Goal: Task Accomplishment & Management: Manage account settings

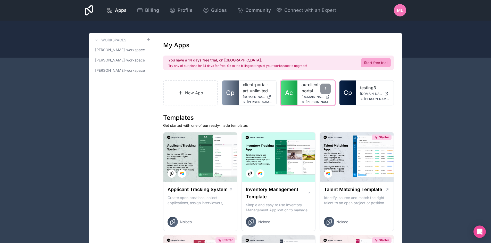
click at [305, 89] on link "au-client-portal" at bounding box center [315, 88] width 29 height 12
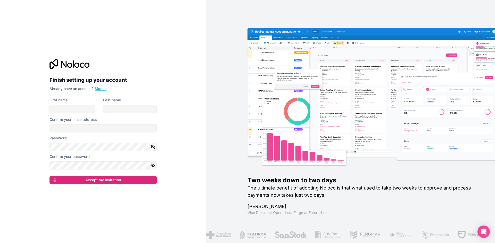
click at [103, 88] on link "Sign in" at bounding box center [101, 89] width 12 height 4
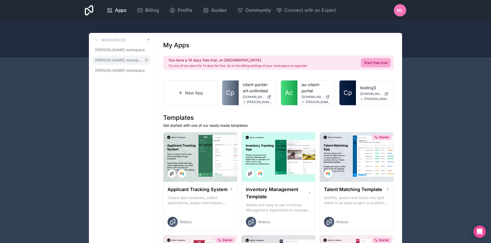
click at [127, 63] on link "amanda-jacquart-workspace" at bounding box center [121, 60] width 57 height 9
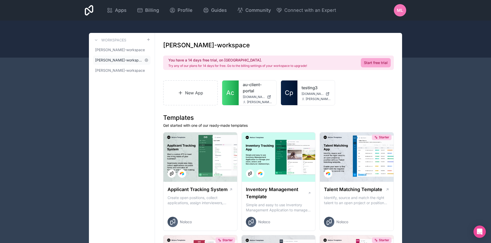
click at [128, 62] on span "amanda-jacquart-workspace" at bounding box center [118, 60] width 47 height 5
click at [269, 97] on icon at bounding box center [269, 97] width 4 height 4
click at [400, 10] on span "ML" at bounding box center [400, 10] width 6 height 6
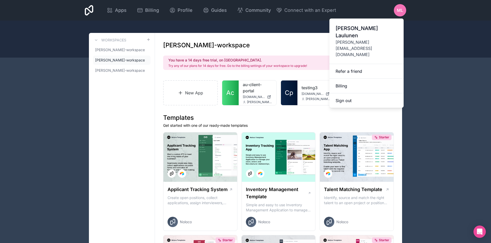
click at [371, 39] on span "[PERSON_NAME][EMAIL_ADDRESS][DOMAIN_NAME]" at bounding box center [366, 48] width 62 height 19
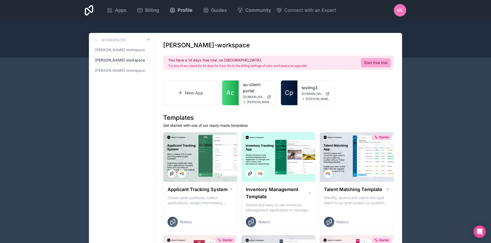
click at [186, 9] on span "Profile" at bounding box center [185, 10] width 15 height 7
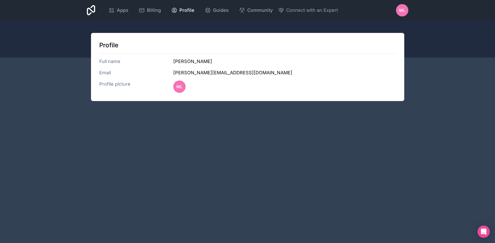
click at [188, 67] on div "Profile Full name Mike Laulunen Email mike@artunlimitedusa.com Profile picture …" at bounding box center [247, 67] width 313 height 68
click at [191, 77] on div "Profile Full name Mike Laulunen Email mike@artunlimitedusa.com Profile picture …" at bounding box center [247, 67] width 313 height 68
click at [177, 81] on div "ML" at bounding box center [179, 87] width 12 height 12
click at [108, 45] on h1 "Profile" at bounding box center [247, 45] width 297 height 8
click at [151, 9] on span "Billing" at bounding box center [154, 10] width 14 height 7
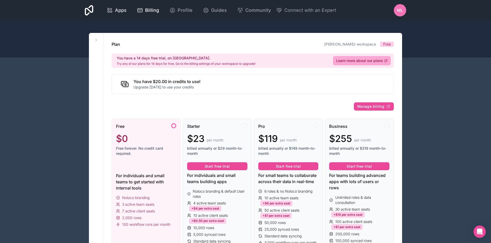
click at [117, 12] on span "Apps" at bounding box center [121, 10] width 12 height 7
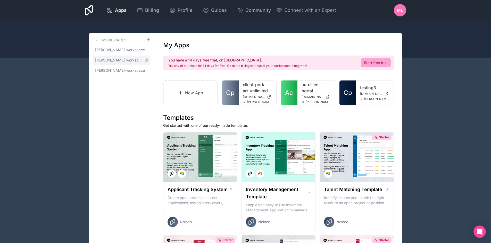
click at [130, 62] on span "[PERSON_NAME]-workspace" at bounding box center [118, 60] width 47 height 5
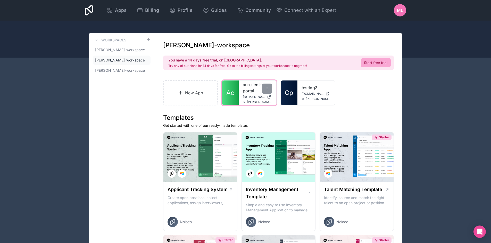
click at [245, 98] on span "[DOMAIN_NAME]" at bounding box center [254, 97] width 22 height 4
click at [401, 9] on span "ML" at bounding box center [400, 10] width 6 height 6
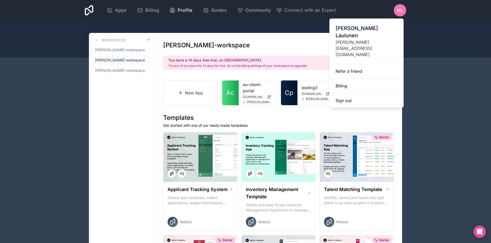
click at [178, 11] on span "Profile" at bounding box center [185, 10] width 15 height 7
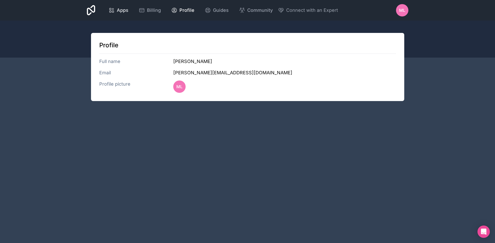
click at [129, 7] on link "Apps" at bounding box center [118, 10] width 28 height 11
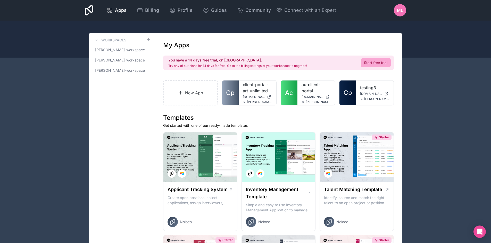
click at [398, 11] on span "ML" at bounding box center [400, 10] width 6 height 6
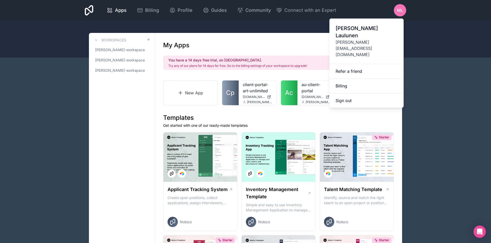
click at [361, 39] on span "[PERSON_NAME][EMAIL_ADDRESS][DOMAIN_NAME]" at bounding box center [366, 48] width 62 height 19
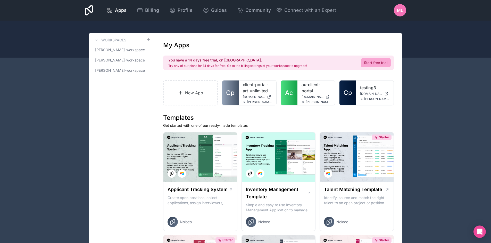
click at [93, 11] on icon at bounding box center [89, 10] width 9 height 10
click at [131, 71] on span "[PERSON_NAME]-workspace" at bounding box center [118, 70] width 47 height 5
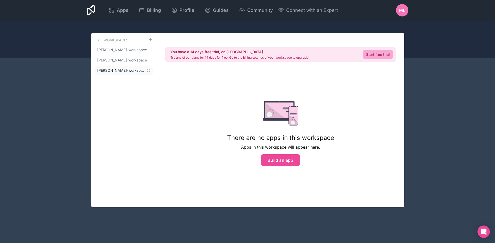
click at [144, 72] on link "[PERSON_NAME]-workspace" at bounding box center [123, 70] width 57 height 9
click at [148, 71] on icon at bounding box center [148, 70] width 1 height 1
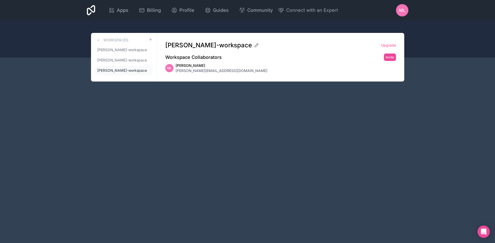
click at [0, 0] on icon at bounding box center [0, 0] width 0 height 0
click at [126, 71] on span "[PERSON_NAME]-workspace" at bounding box center [120, 70] width 47 height 5
click at [134, 58] on span "[PERSON_NAME]-workspace" at bounding box center [120, 60] width 47 height 5
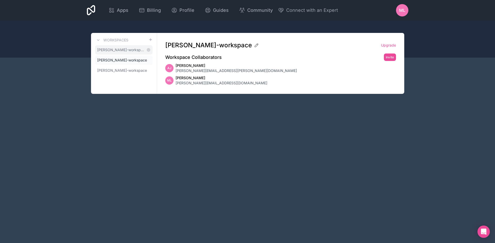
click at [134, 52] on span "[PERSON_NAME]-workspace" at bounding box center [120, 49] width 47 height 5
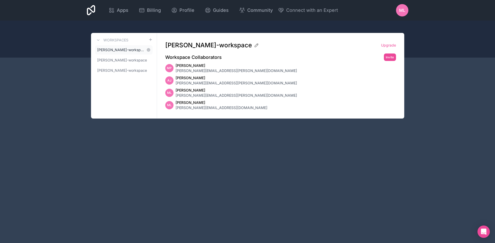
click at [137, 52] on span "[PERSON_NAME]-workspace" at bounding box center [120, 49] width 47 height 5
click at [120, 13] on span "Apps" at bounding box center [123, 10] width 12 height 7
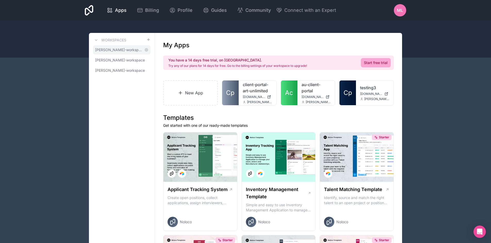
click at [127, 51] on span "[PERSON_NAME]-workspace" at bounding box center [118, 49] width 47 height 5
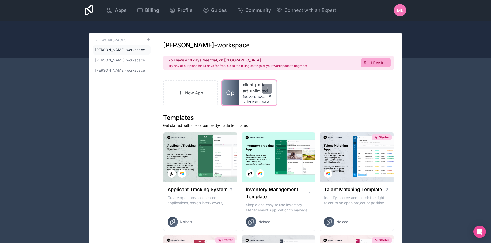
click at [242, 97] on div "client-portal-art-unlimited client-portal-art-unlimited.noloco.co matthew.palme…" at bounding box center [258, 93] width 38 height 25
click at [268, 88] on icon at bounding box center [267, 89] width 4 height 4
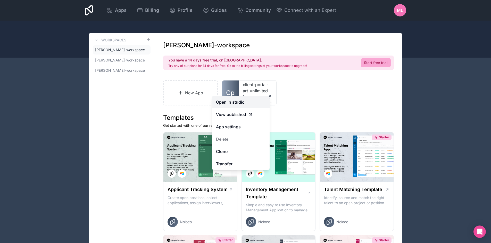
click at [248, 102] on link "Open in studio" at bounding box center [241, 102] width 58 height 12
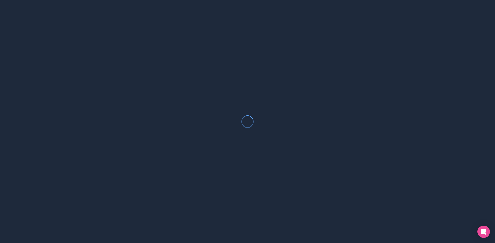
click at [335, 102] on div at bounding box center [247, 121] width 495 height 243
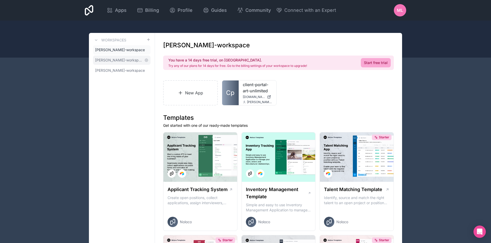
click at [128, 59] on span "[PERSON_NAME]-workspace" at bounding box center [118, 60] width 47 height 5
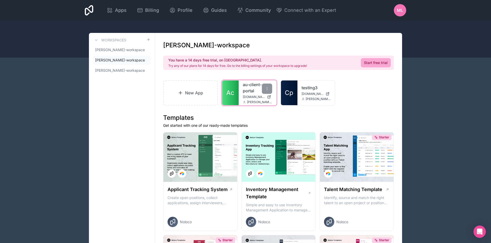
click at [248, 96] on span "[DOMAIN_NAME]" at bounding box center [254, 97] width 22 height 4
click at [399, 10] on span "ML" at bounding box center [400, 10] width 6 height 6
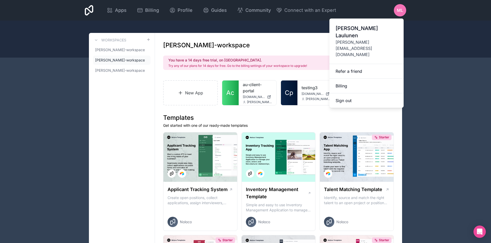
click at [376, 39] on span "[PERSON_NAME][EMAIL_ADDRESS][DOMAIN_NAME]" at bounding box center [366, 48] width 62 height 19
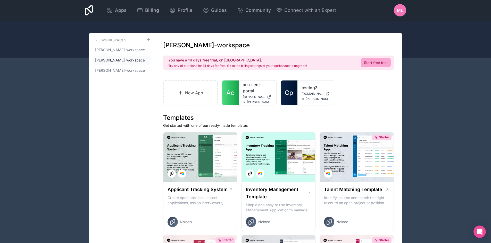
click at [400, 13] on span "ML" at bounding box center [400, 10] width 6 height 6
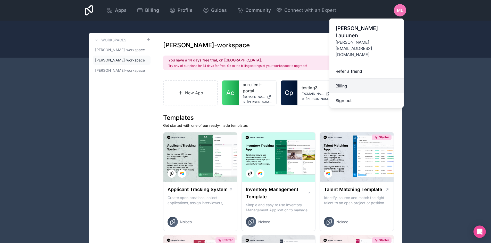
click at [351, 79] on link "Billing" at bounding box center [366, 86] width 74 height 15
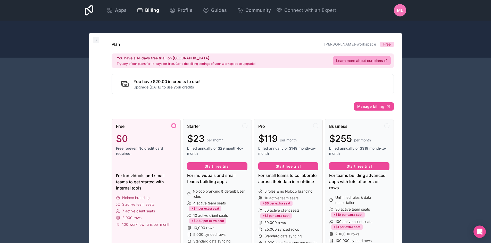
click at [97, 39] on icon at bounding box center [96, 40] width 4 height 4
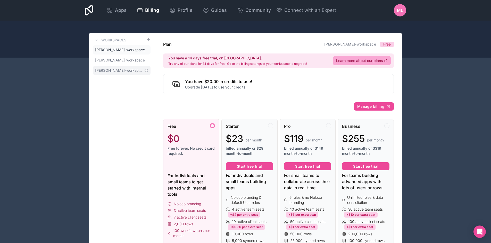
click at [110, 70] on span "[PERSON_NAME]-workspace" at bounding box center [118, 70] width 47 height 5
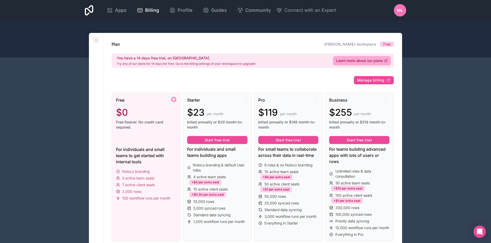
click at [93, 40] on button at bounding box center [96, 40] width 6 height 6
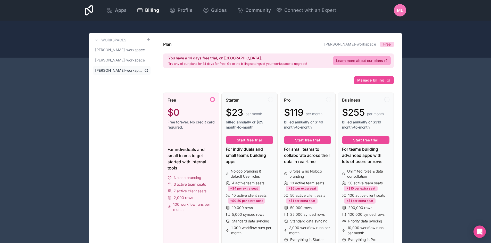
click at [147, 71] on icon at bounding box center [146, 70] width 3 height 3
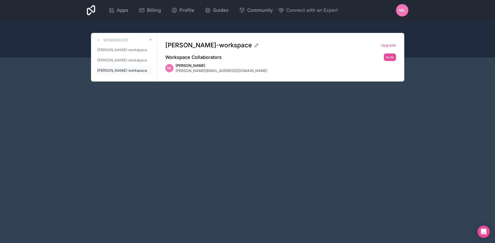
click at [205, 67] on span "Mike Laulunen" at bounding box center [221, 65] width 92 height 5
click at [254, 46] on icon at bounding box center [256, 45] width 5 height 5
click at [257, 64] on div "ML Mike Laulunen mike@artunlimitedusa.com" at bounding box center [280, 68] width 231 height 10
click at [408, 9] on div "ML" at bounding box center [402, 10] width 12 height 12
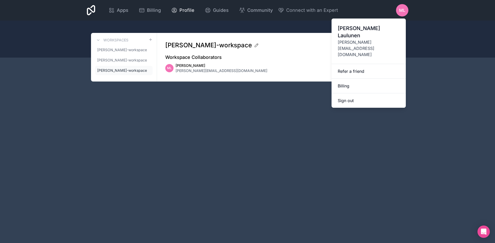
click at [185, 12] on span "Profile" at bounding box center [186, 10] width 15 height 7
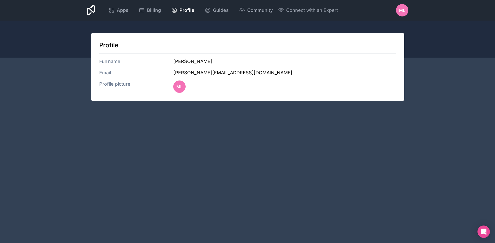
click at [114, 64] on h3 "Full name" at bounding box center [136, 61] width 74 height 7
click at [109, 70] on h3 "Email" at bounding box center [136, 72] width 74 height 7
click at [119, 82] on h3 "Profile picture" at bounding box center [136, 87] width 74 height 12
click at [117, 48] on h1 "Profile" at bounding box center [247, 45] width 297 height 8
click at [151, 4] on div "Apps Billing Profile Guides Community Connect with an Expert" at bounding box center [220, 10] width 234 height 12
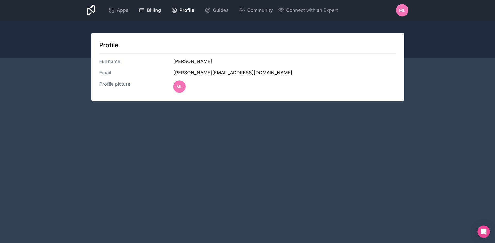
click at [151, 7] on span "Billing" at bounding box center [154, 10] width 14 height 7
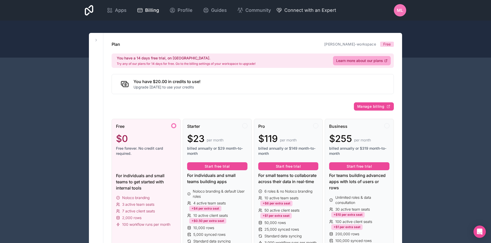
click at [303, 11] on span "Connect with an Expert" at bounding box center [310, 10] width 52 height 7
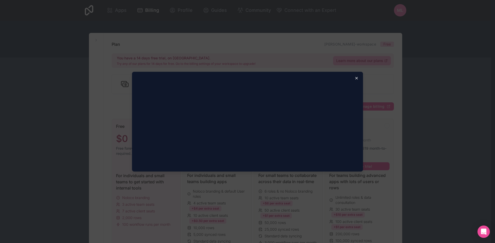
click at [356, 80] on icon "button" at bounding box center [356, 78] width 4 height 4
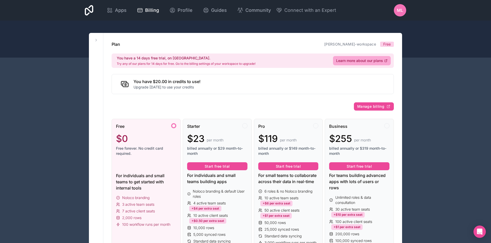
click at [91, 11] on icon at bounding box center [89, 10] width 9 height 10
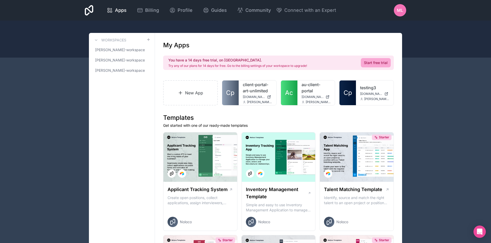
click at [400, 9] on span "ML" at bounding box center [400, 10] width 6 height 6
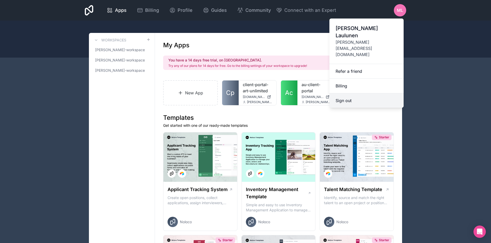
click at [350, 94] on button "Sign out" at bounding box center [366, 101] width 74 height 14
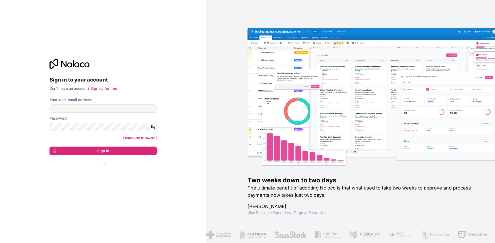
click at [133, 138] on link "Forgot your password?" at bounding box center [139, 138] width 33 height 4
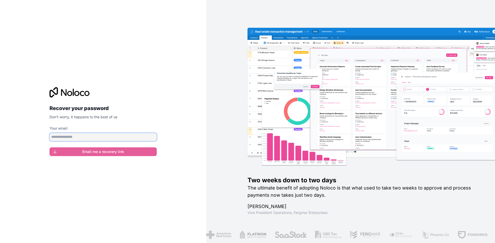
click at [120, 137] on input "Your email" at bounding box center [102, 137] width 107 height 8
type input "**********"
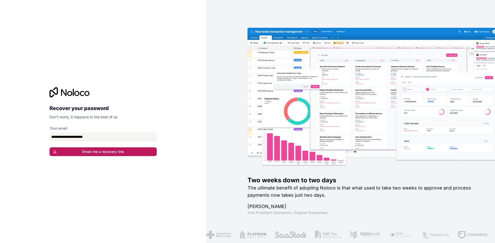
click at [112, 152] on button "Email me a recovery link" at bounding box center [102, 152] width 107 height 9
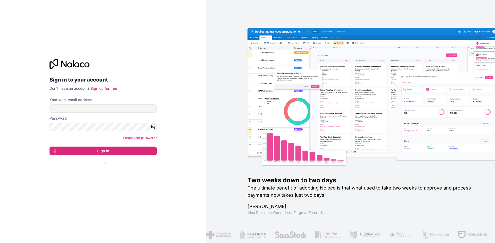
click at [80, 65] on icon at bounding box center [82, 64] width 4 height 5
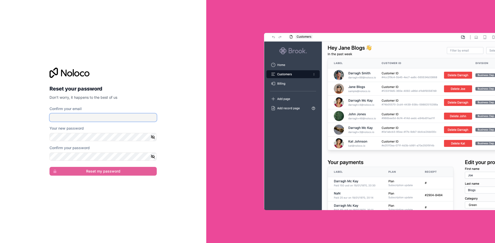
drag, startPoint x: 107, startPoint y: 116, endPoint x: 116, endPoint y: 121, distance: 10.9
click at [107, 116] on input "Confirm your email" at bounding box center [102, 118] width 107 height 8
type input "**********"
click at [170, 106] on div "**********" at bounding box center [103, 121] width 206 height 243
click at [117, 173] on button "Reset my password" at bounding box center [102, 171] width 107 height 9
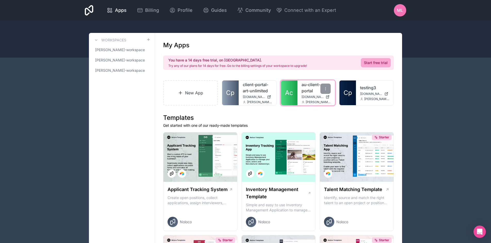
click at [305, 99] on span "[DOMAIN_NAME]" at bounding box center [312, 97] width 22 height 4
click at [138, 73] on link "[PERSON_NAME]-workspace" at bounding box center [121, 70] width 57 height 9
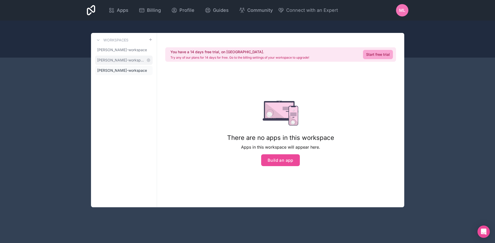
click at [136, 60] on span "[PERSON_NAME]-workspace" at bounding box center [120, 60] width 47 height 5
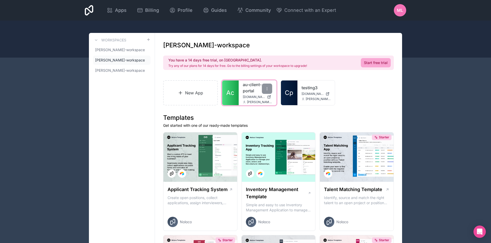
click at [268, 96] on icon at bounding box center [269, 97] width 4 height 4
click at [396, 11] on div "ML" at bounding box center [400, 10] width 12 height 12
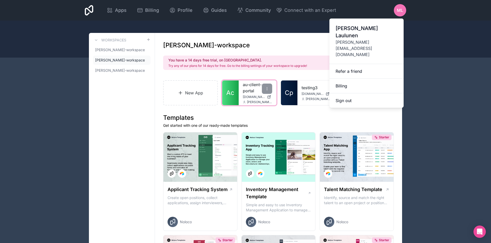
click at [268, 97] on icon at bounding box center [269, 97] width 4 height 4
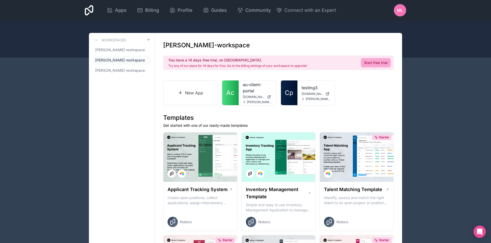
click at [402, 12] on span "ML" at bounding box center [400, 10] width 6 height 6
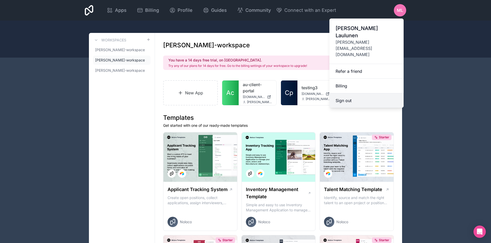
click at [352, 94] on button "Sign out" at bounding box center [366, 101] width 74 height 14
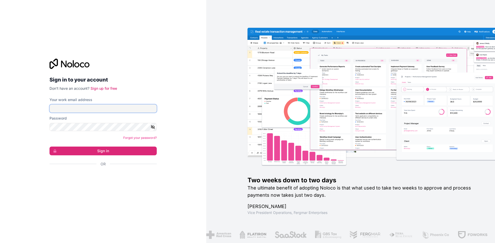
type input "**********"
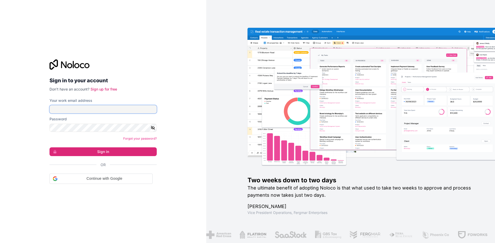
type input "**********"
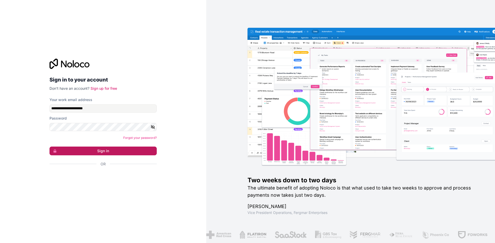
click at [113, 150] on button "Sign in" at bounding box center [102, 151] width 107 height 9
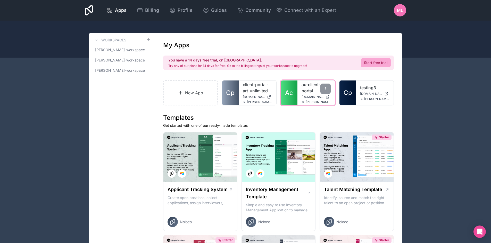
click at [312, 97] on span "[DOMAIN_NAME]" at bounding box center [312, 97] width 22 height 4
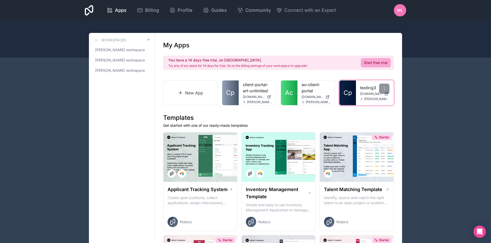
click at [368, 96] on span "[DOMAIN_NAME]" at bounding box center [371, 94] width 22 height 4
